Goal: Task Accomplishment & Management: Manage account settings

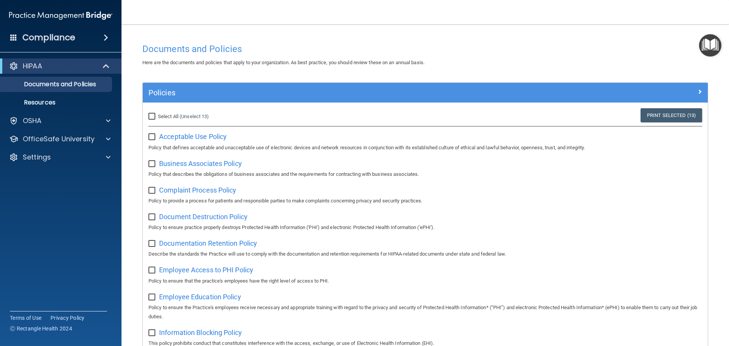
scroll to position [76, 0]
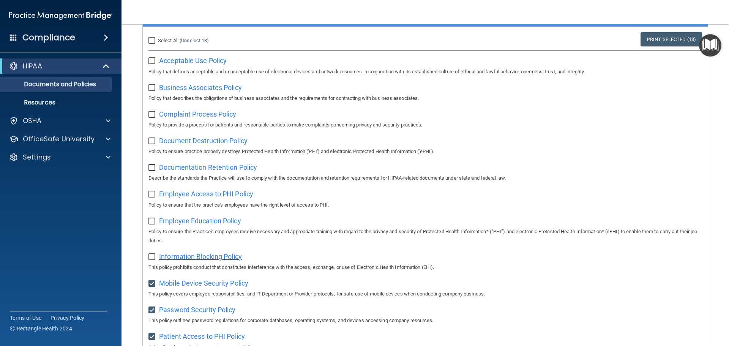
click at [191, 258] on span "Information Blocking Policy" at bounding box center [200, 256] width 83 height 8
click at [152, 258] on input "checkbox" at bounding box center [152, 257] width 9 height 6
checkbox input "true"
click at [182, 225] on span "Employee Education Policy" at bounding box center [200, 221] width 82 height 8
click at [147, 223] on div "Select All (Unselect 14) Unselect All Print Selected (14) Acceptable Use Policy…" at bounding box center [425, 332] width 565 height 611
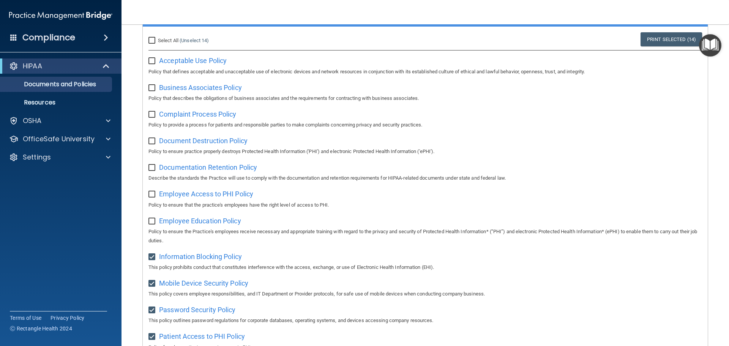
click at [152, 223] on input "checkbox" at bounding box center [152, 221] width 9 height 6
checkbox input "true"
click at [233, 198] on span "Employee Access to PHI Policy" at bounding box center [206, 194] width 94 height 8
click at [151, 192] on input "checkbox" at bounding box center [152, 194] width 9 height 6
checkbox input "true"
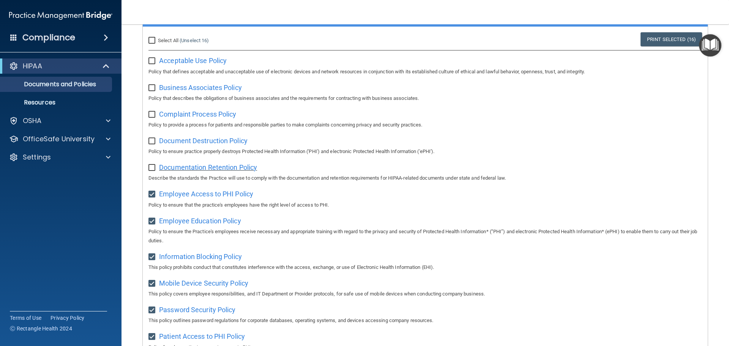
click at [236, 169] on span "Documentation Retention Policy" at bounding box center [208, 167] width 98 height 8
click at [153, 168] on input "checkbox" at bounding box center [152, 168] width 9 height 6
checkbox input "true"
click at [190, 144] on span "Document Destruction Policy" at bounding box center [203, 141] width 88 height 8
click at [153, 141] on input "checkbox" at bounding box center [152, 141] width 9 height 6
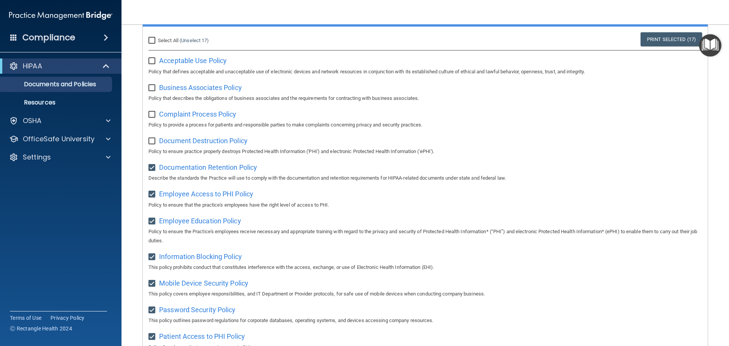
checkbox input "true"
click at [190, 115] on span "Complaint Process Policy" at bounding box center [197, 114] width 77 height 8
click at [153, 115] on input "checkbox" at bounding box center [152, 115] width 9 height 6
checkbox input "true"
click at [202, 88] on span "Business Associates Policy" at bounding box center [200, 87] width 83 height 8
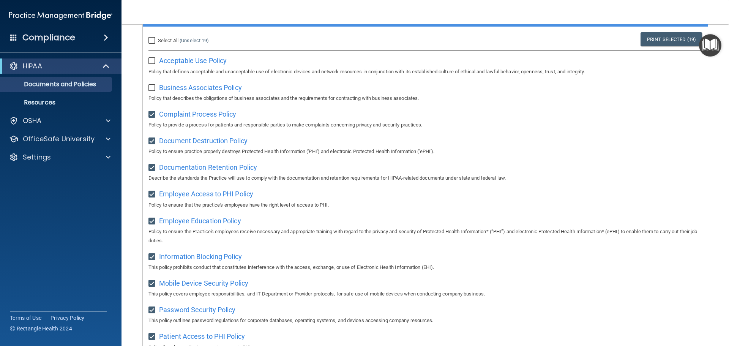
click at [151, 87] on input "checkbox" at bounding box center [152, 88] width 9 height 6
checkbox input "true"
click at [195, 61] on span "Acceptable Use Policy" at bounding box center [193, 61] width 68 height 8
click at [190, 63] on span "Acceptable Use Policy" at bounding box center [193, 61] width 68 height 8
click at [153, 61] on input "checkbox" at bounding box center [152, 61] width 9 height 6
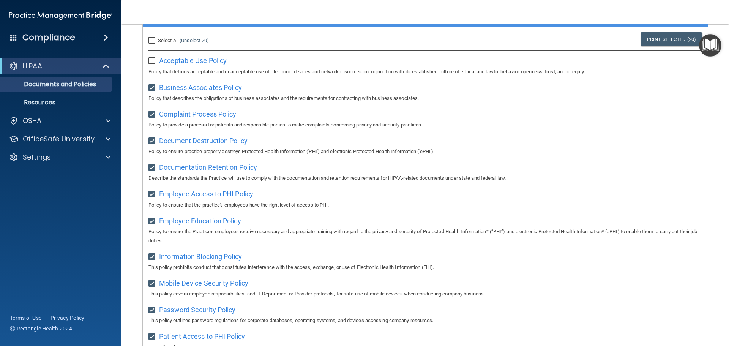
checkbox input "true"
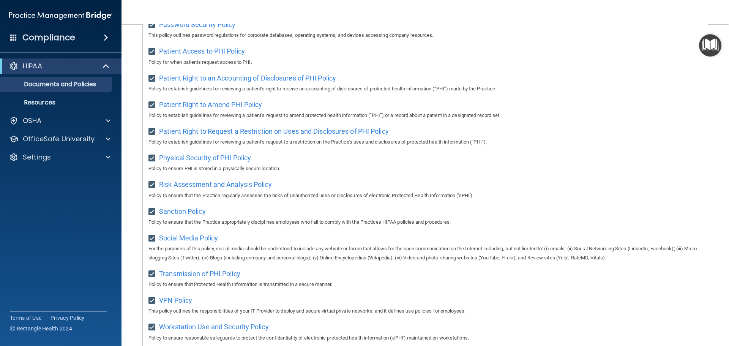
scroll to position [380, 0]
